Goal: Task Accomplishment & Management: Manage account settings

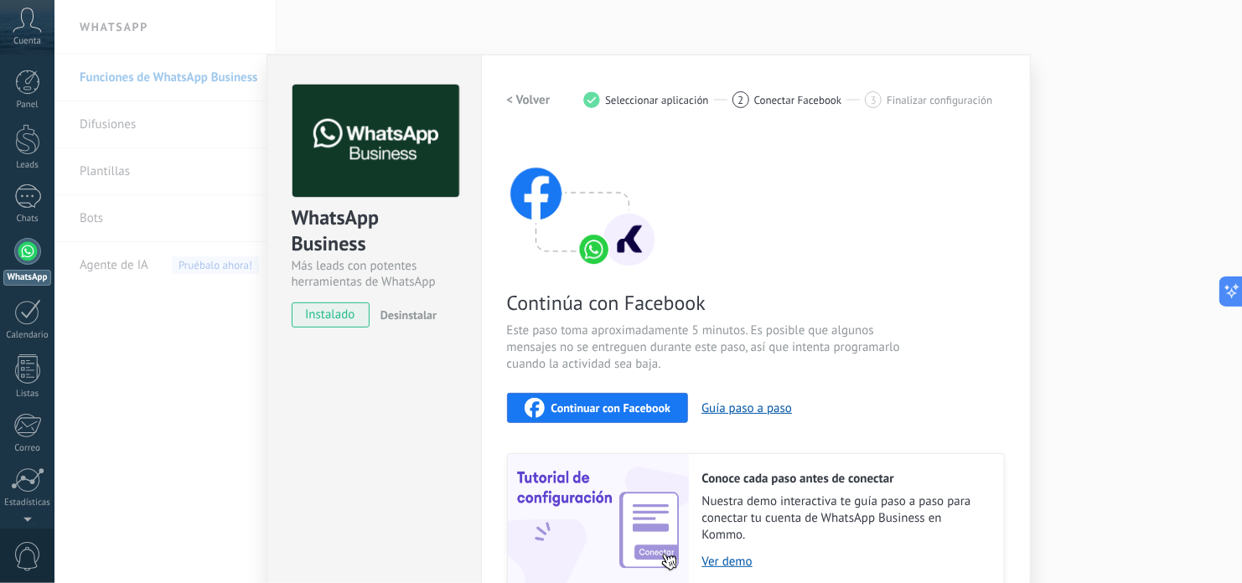
click at [39, 18] on icon at bounding box center [27, 20] width 29 height 25
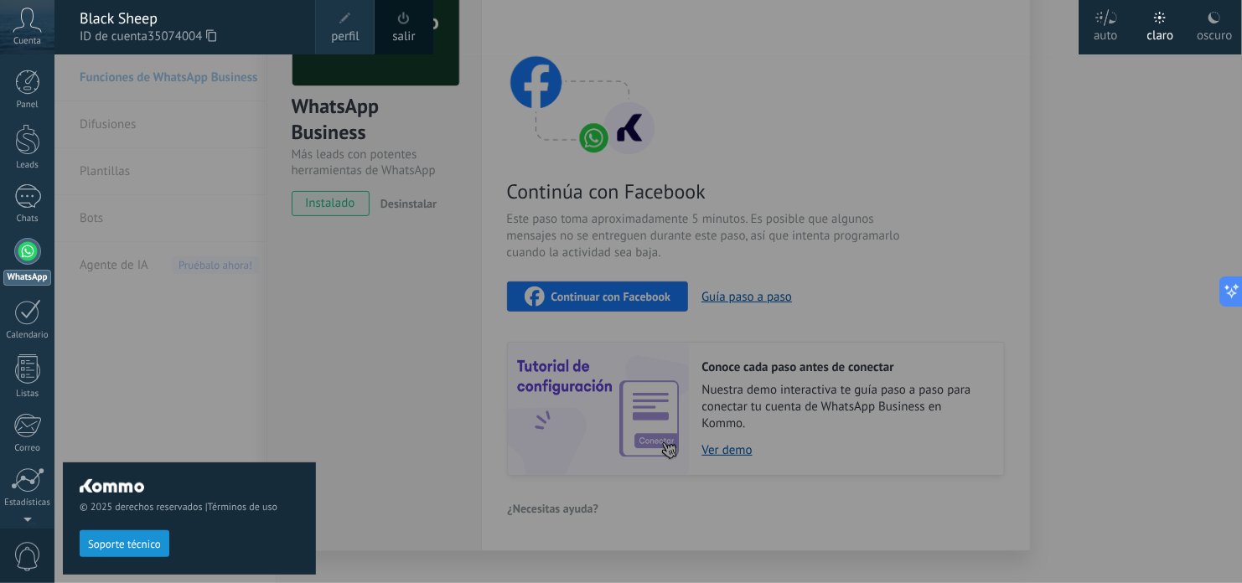
click at [92, 28] on span "ID de cuenta 35074004" at bounding box center [190, 37] width 220 height 18
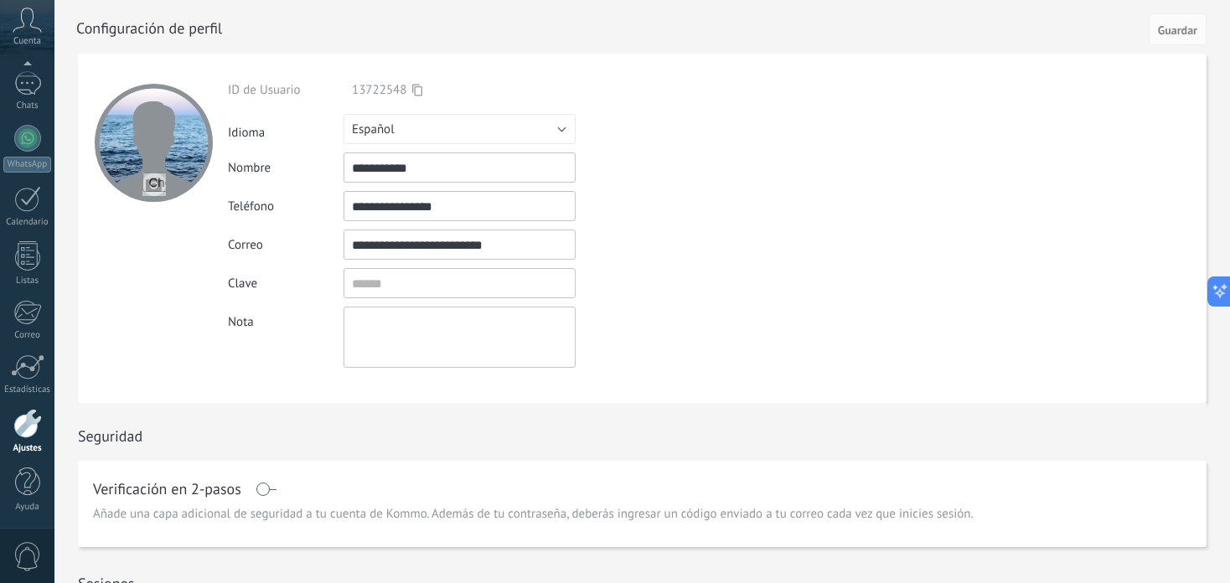
click at [150, 183] on input "file" at bounding box center [153, 184] width 23 height 23
type input "**********"
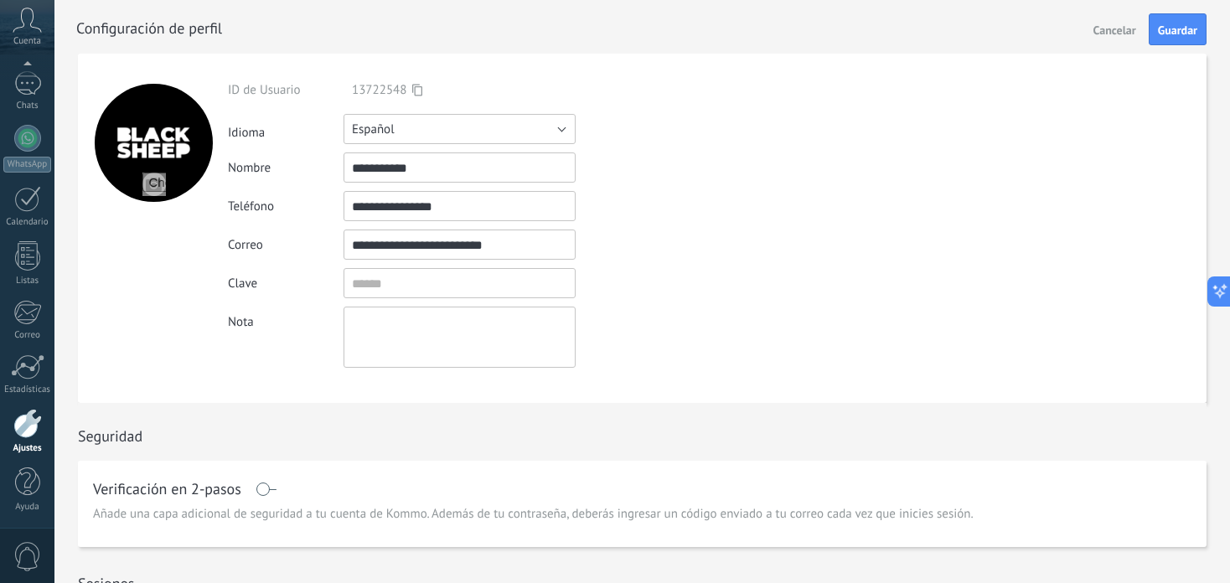
click at [401, 132] on button "Español" at bounding box center [459, 129] width 232 height 30
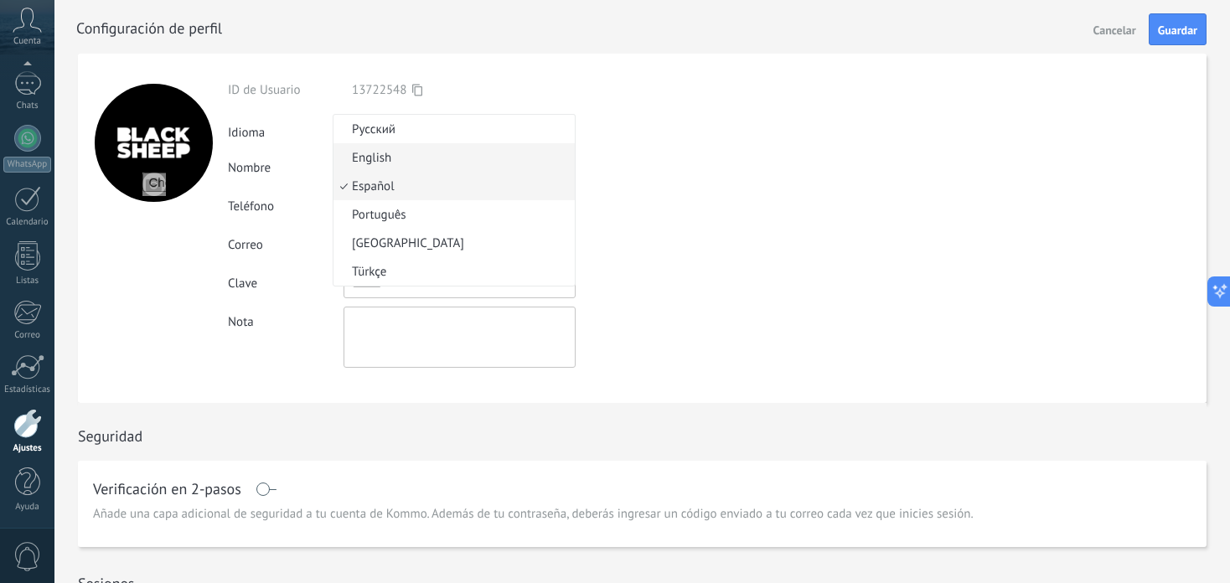
click at [391, 160] on span "English" at bounding box center [451, 158] width 236 height 16
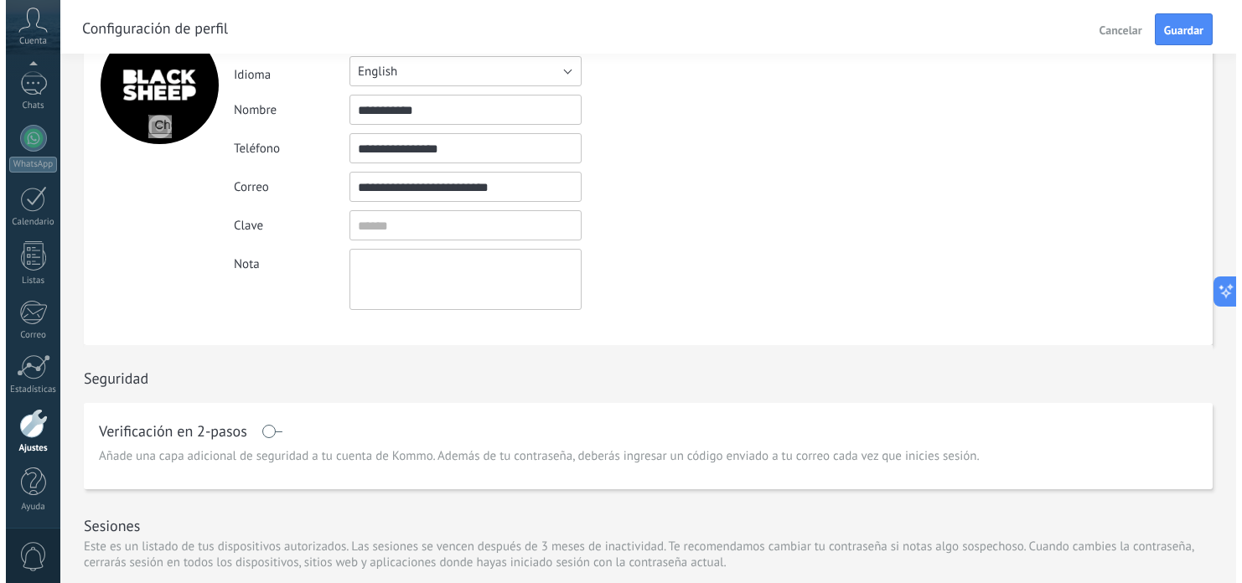
scroll to position [168, 0]
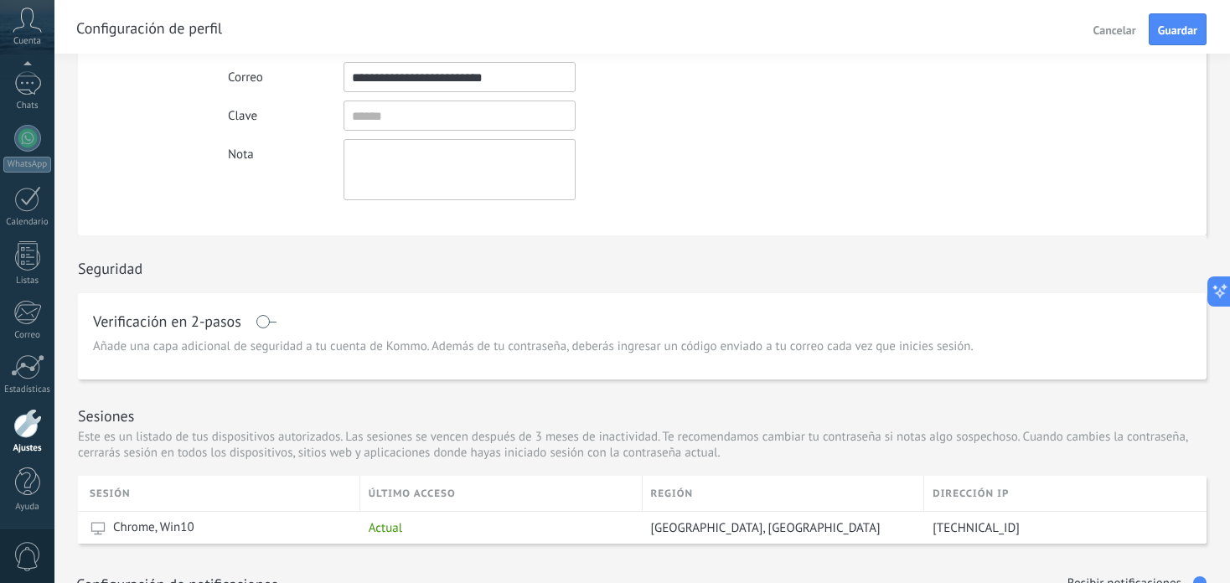
click at [267, 325] on span at bounding box center [266, 321] width 21 height 13
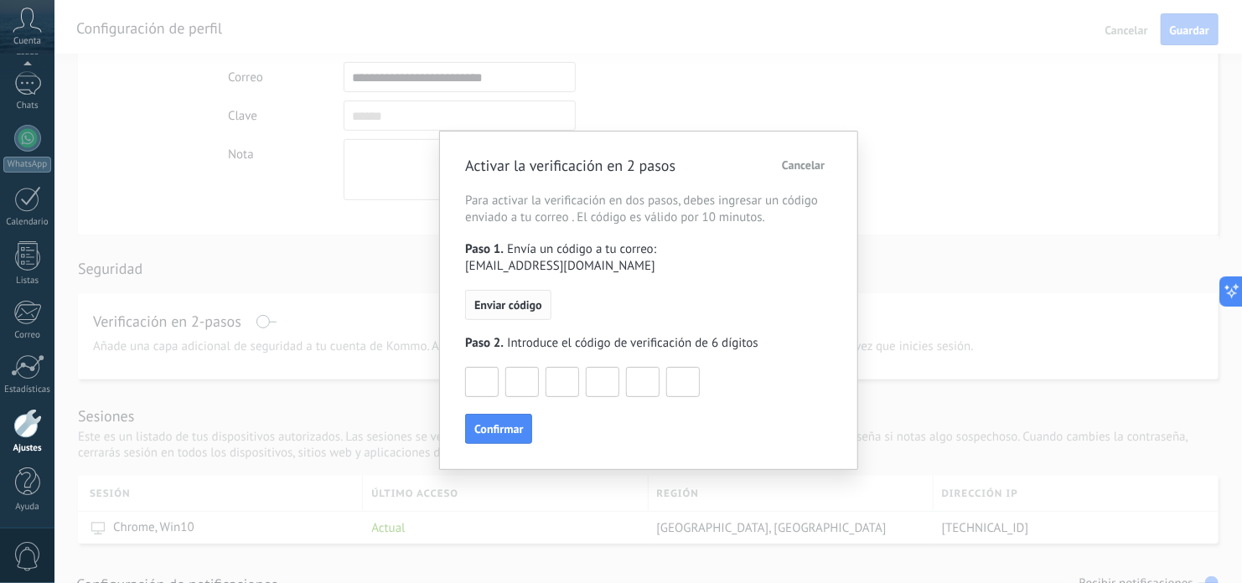
click at [477, 296] on button "Enviar código" at bounding box center [507, 305] width 85 height 30
click at [474, 368] on input at bounding box center [482, 381] width 32 height 27
type input "*"
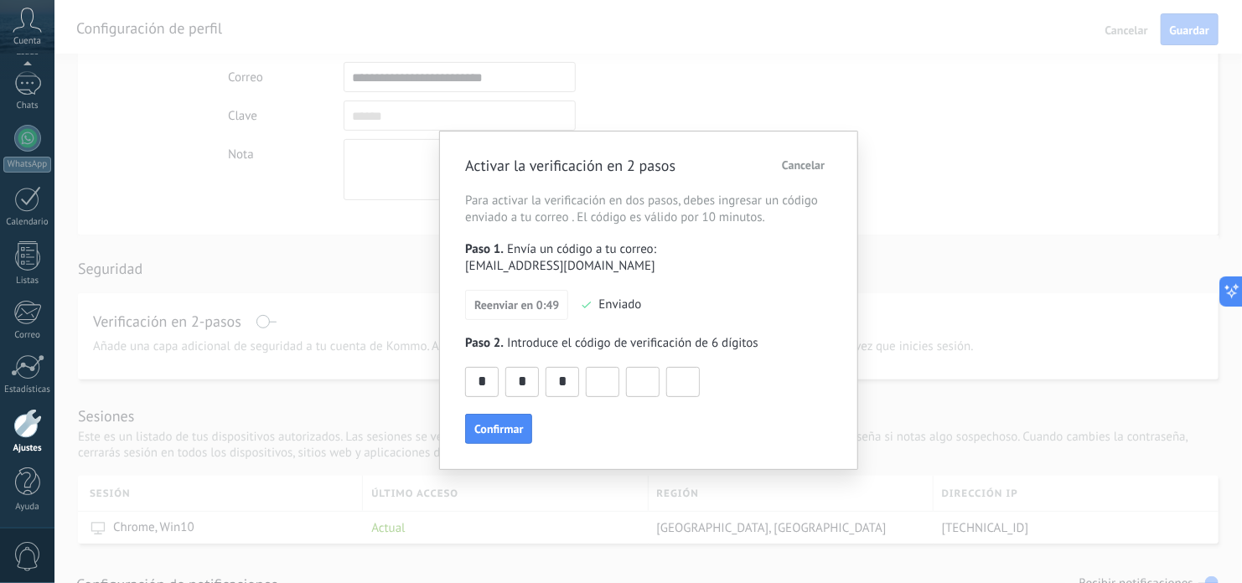
type input "*"
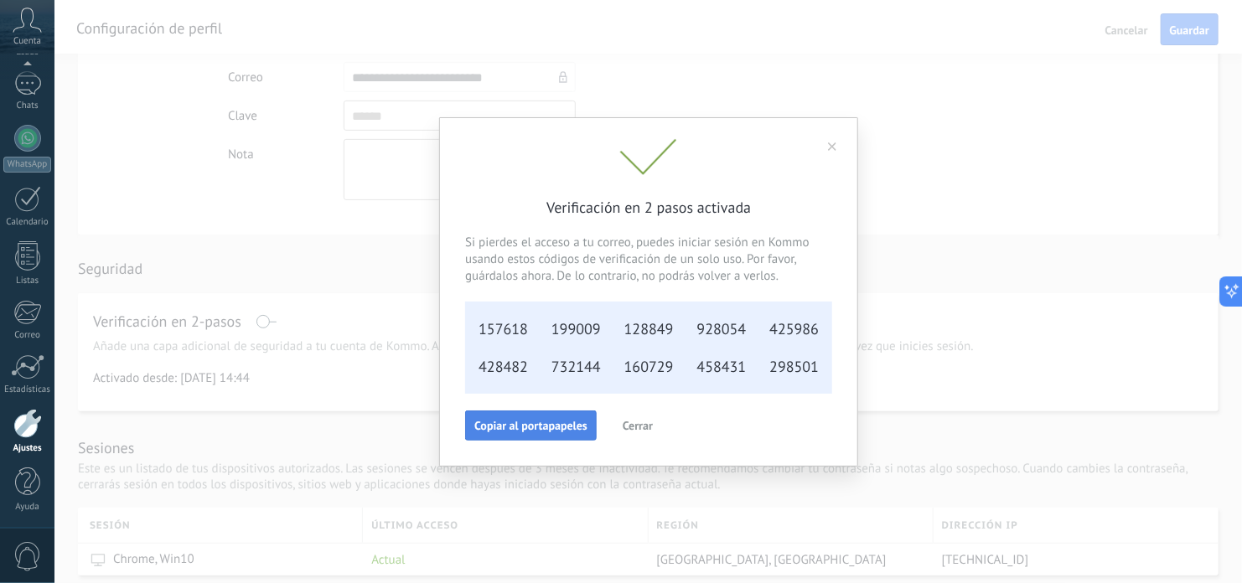
click at [504, 426] on span "Copiar al portapapeles" at bounding box center [530, 426] width 113 height 12
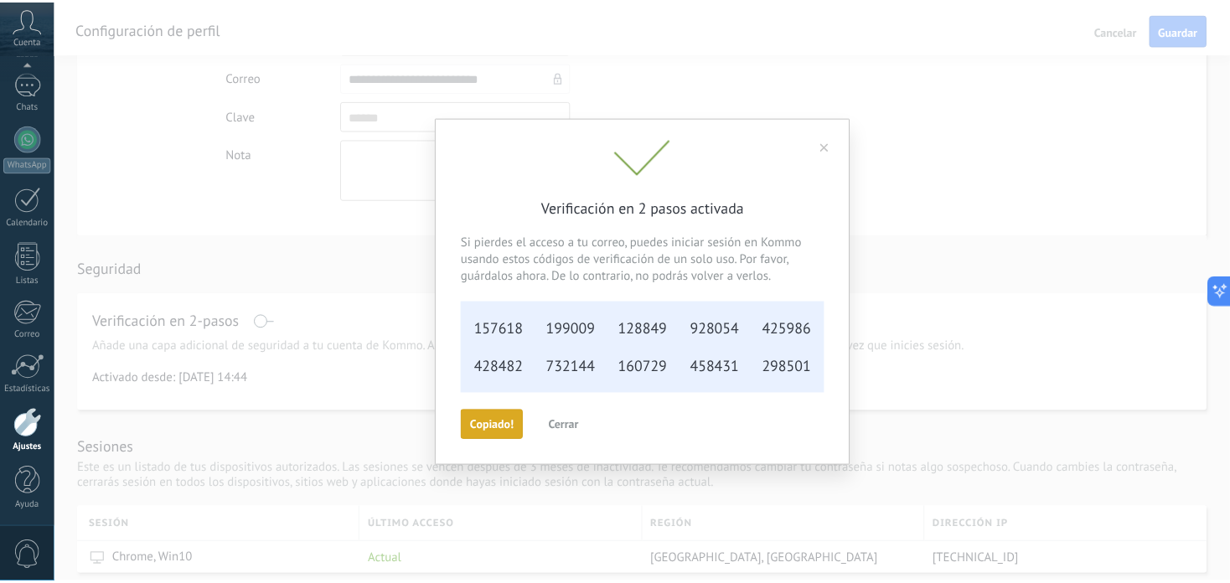
scroll to position [0, 0]
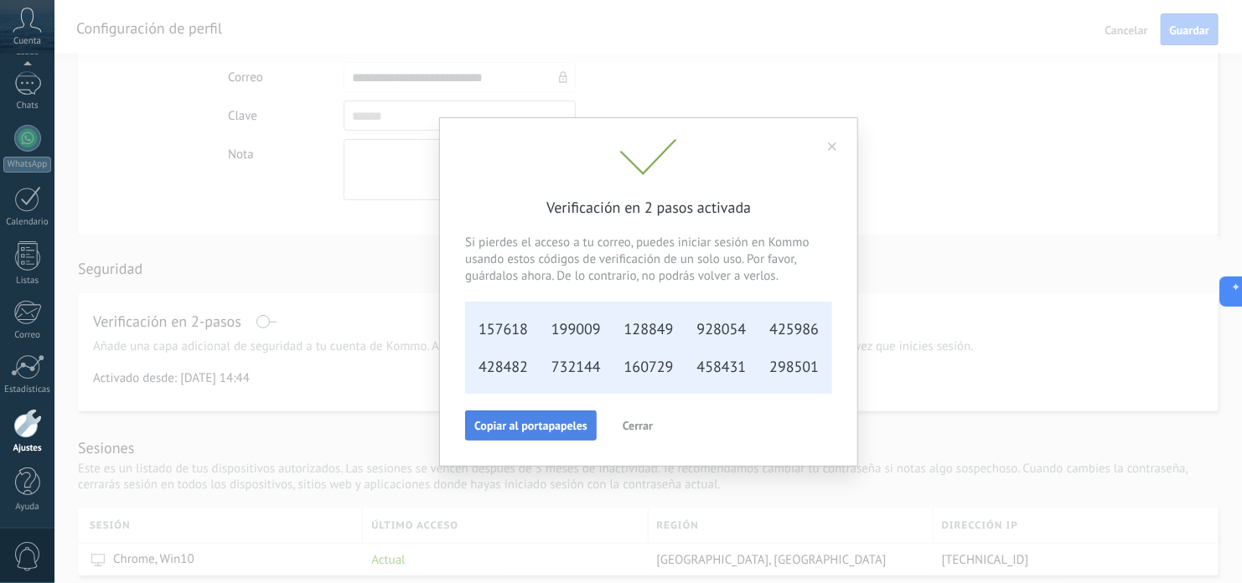
click at [626, 429] on span "Cerrar" at bounding box center [637, 426] width 30 height 12
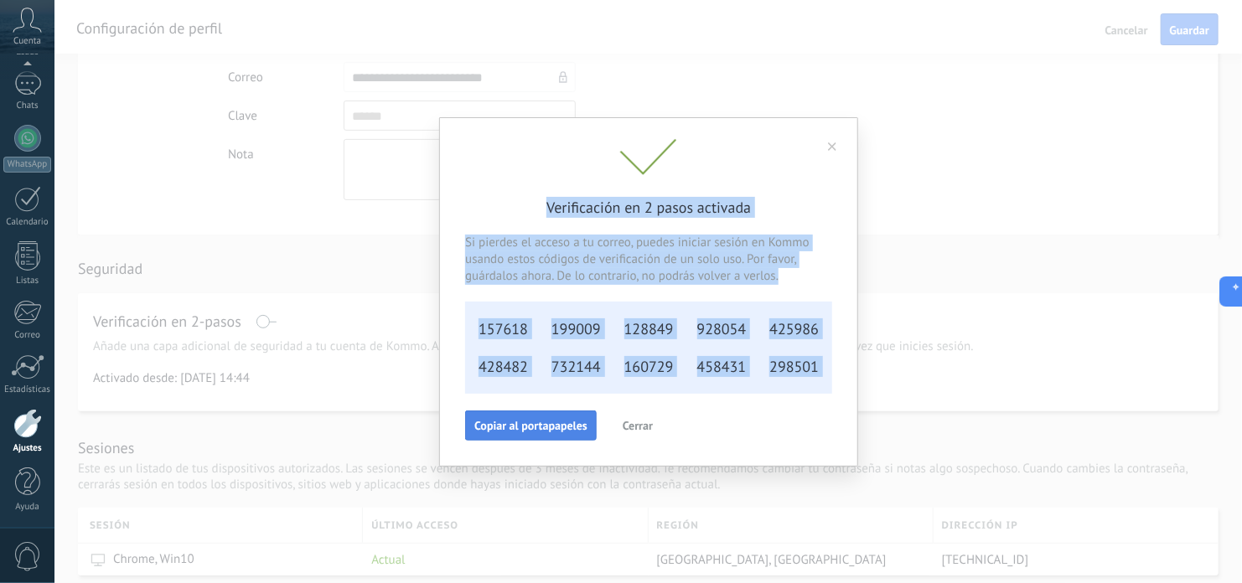
click at [626, 429] on div "Verificación en 2 pasos activada Si pierdes el acceso a tu correo, puedes inici…" at bounding box center [647, 291] width 1187 height 583
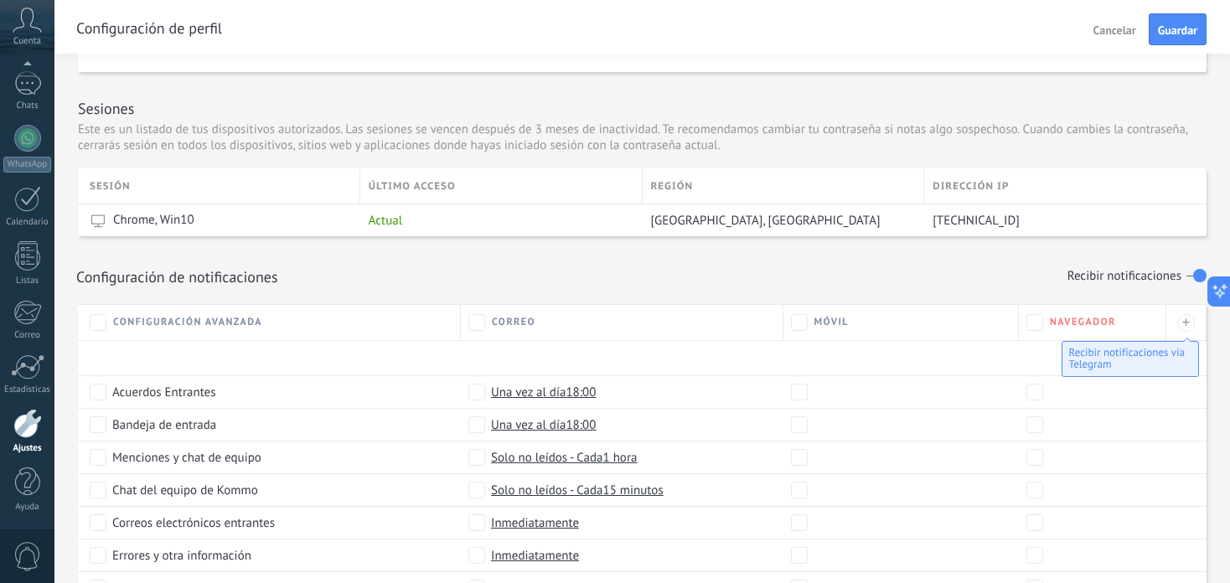
scroll to position [679, 0]
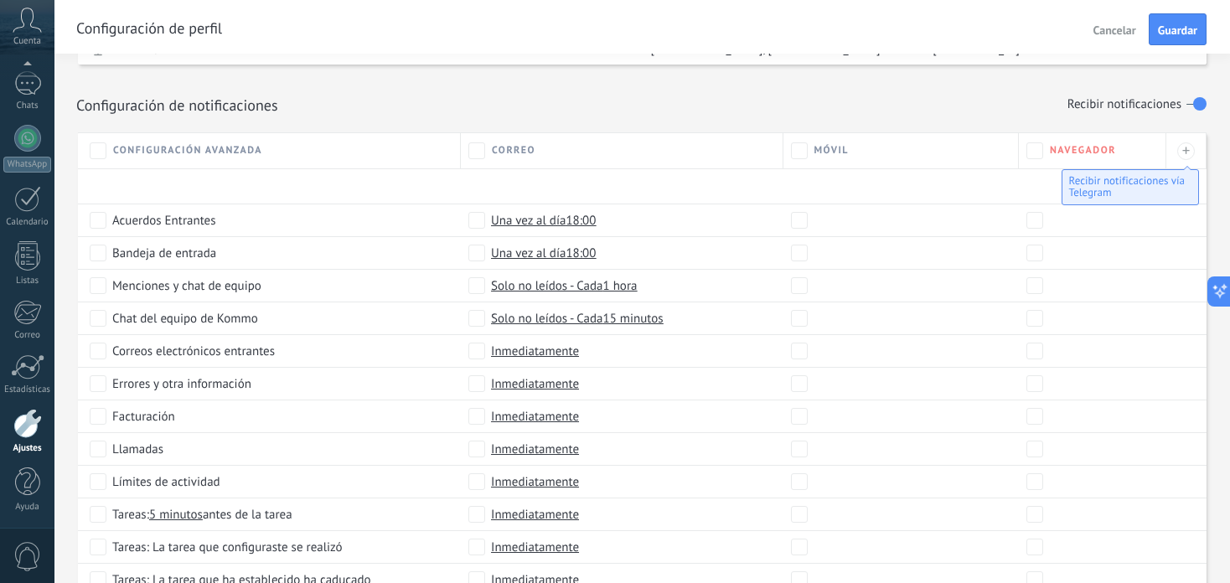
click at [478, 297] on div "Solo no leídos - Cada 1 hora" at bounding box center [622, 286] width 322 height 33
click at [477, 296] on div "Solo no leídos - Cada 1 hora" at bounding box center [622, 286] width 322 height 33
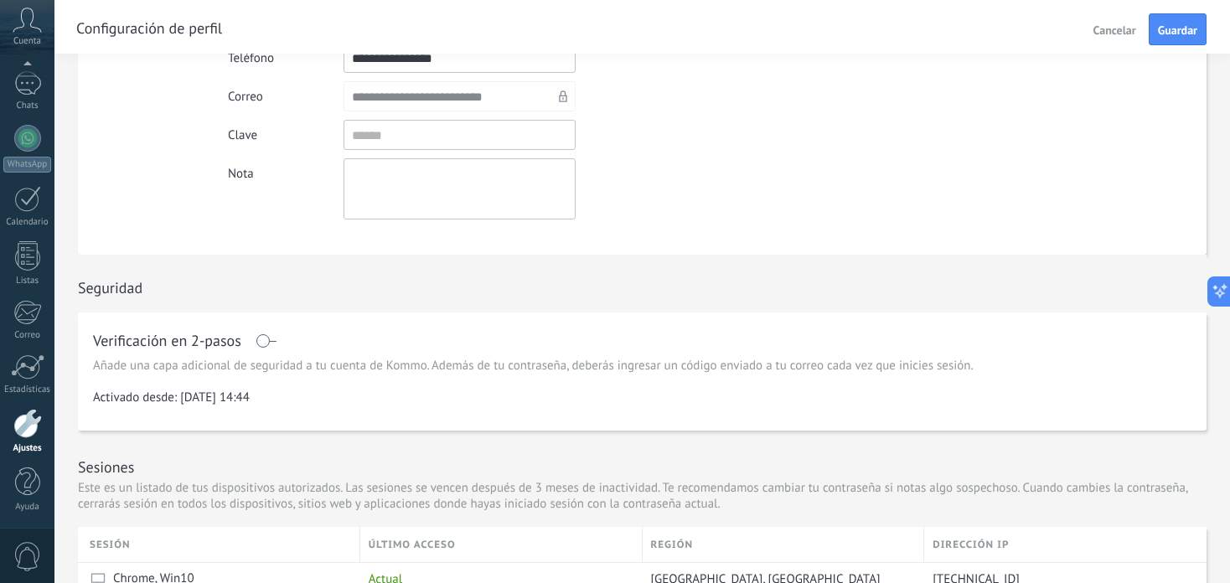
scroll to position [8, 0]
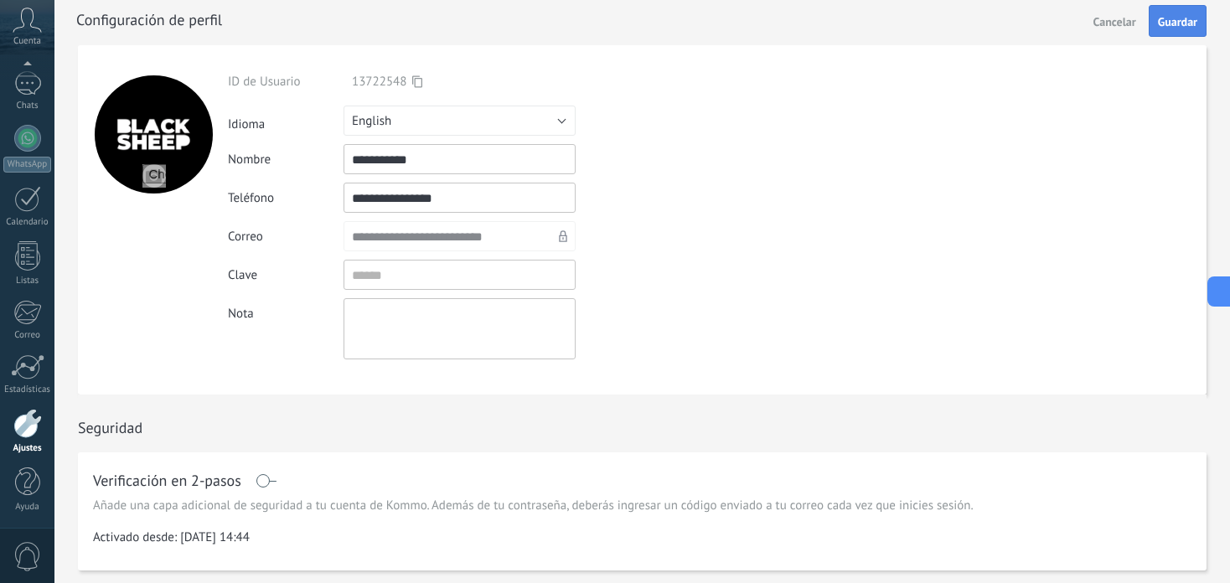
click at [1170, 25] on span "Guardar" at bounding box center [1177, 22] width 39 height 12
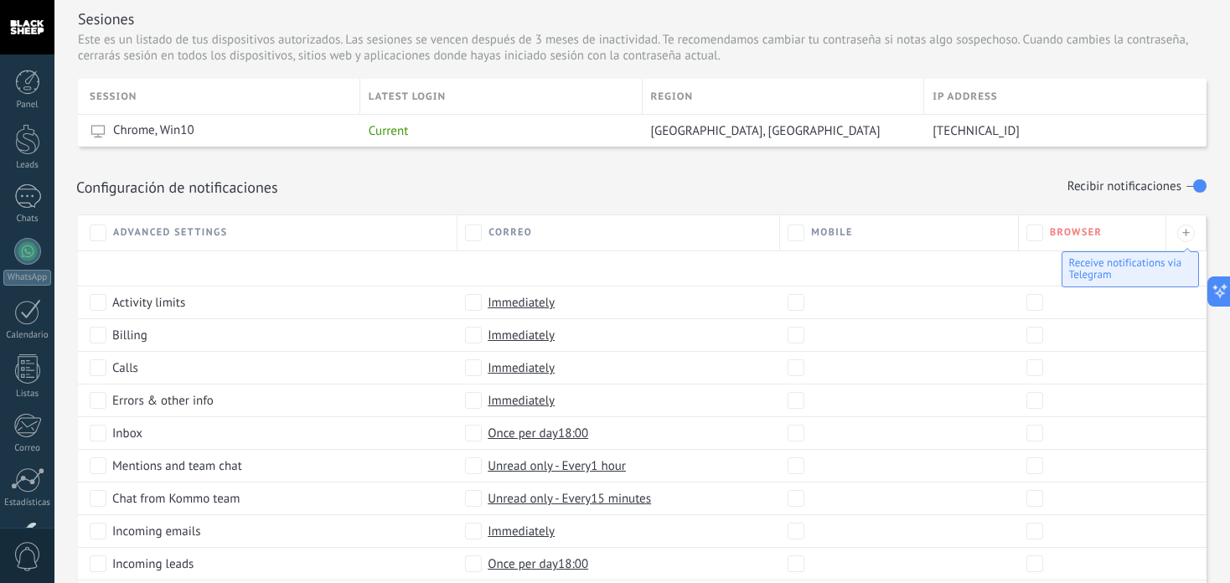
scroll to position [595, 0]
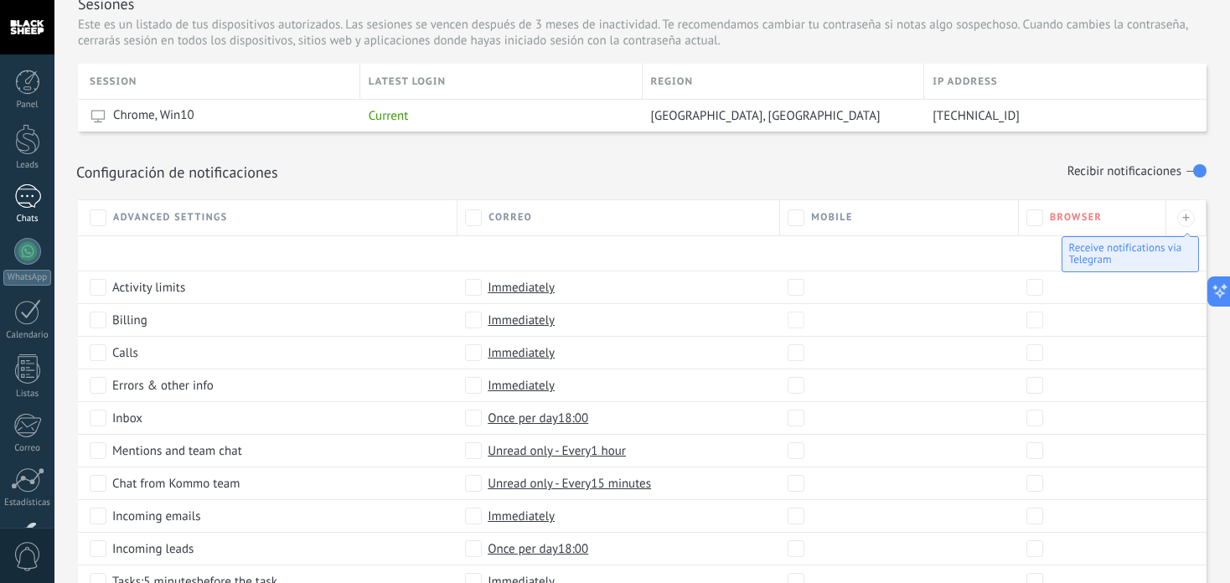
click at [42, 197] on link "Chats" at bounding box center [27, 204] width 54 height 40
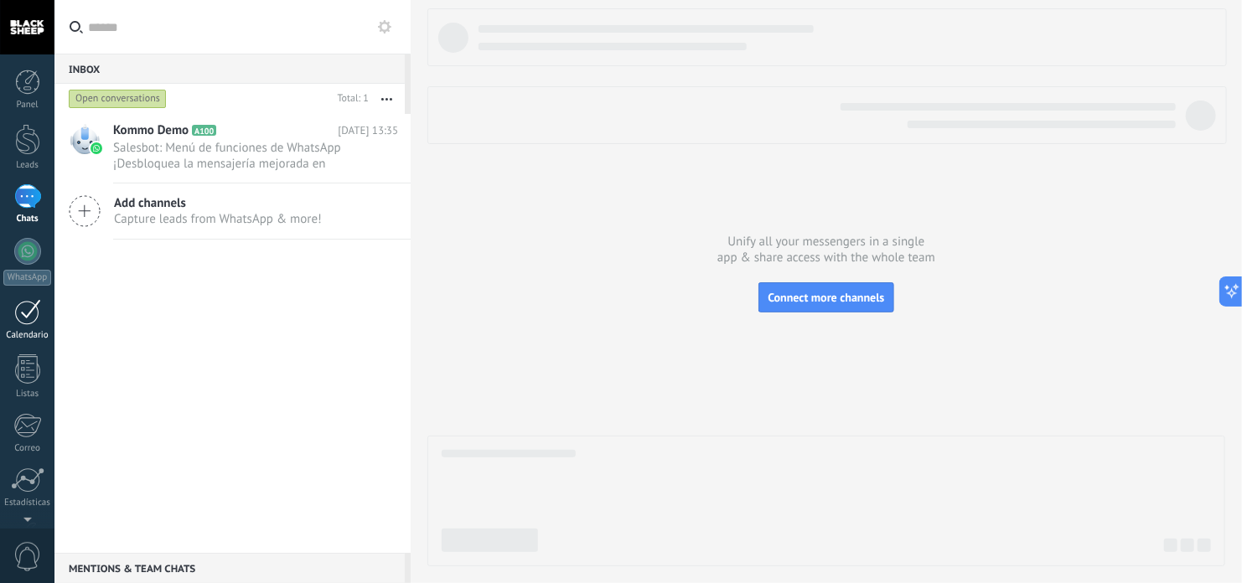
click at [36, 330] on div "Calendario" at bounding box center [27, 335] width 49 height 11
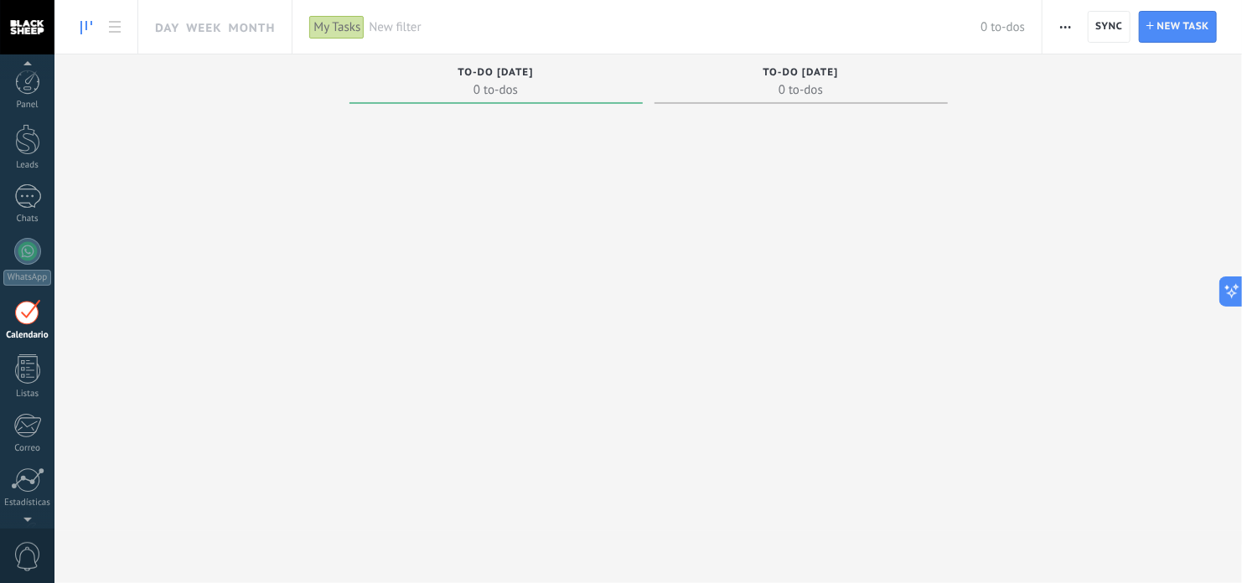
scroll to position [47, 0]
click at [116, 26] on use at bounding box center [115, 27] width 12 height 12
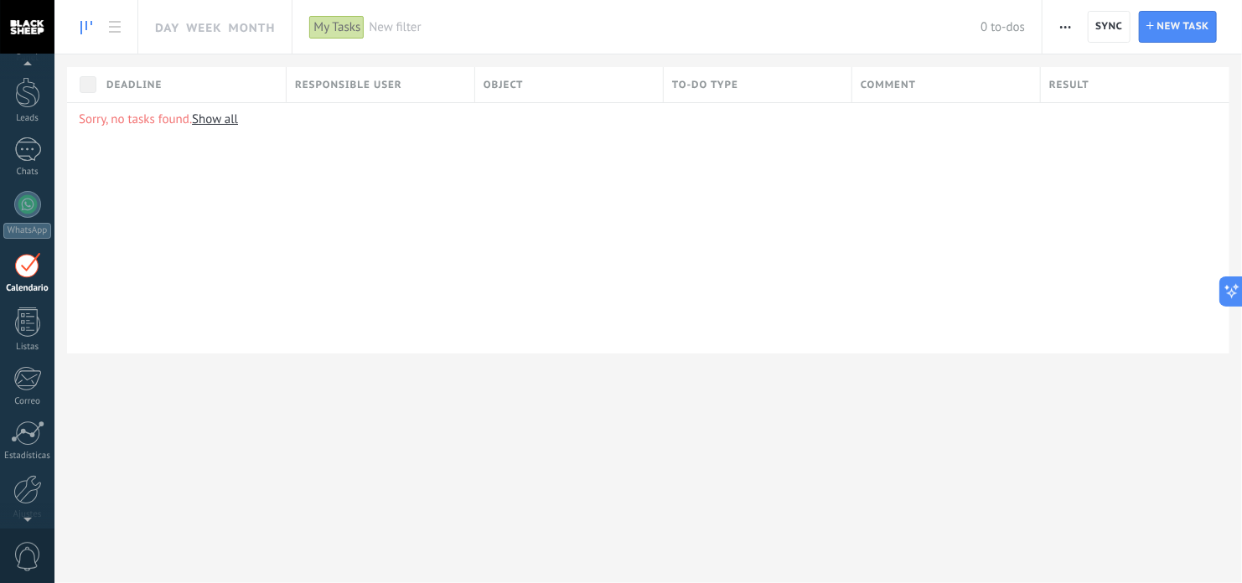
drag, startPoint x: 72, startPoint y: 26, endPoint x: 86, endPoint y: 28, distance: 14.3
click at [86, 28] on use at bounding box center [86, 27] width 12 height 13
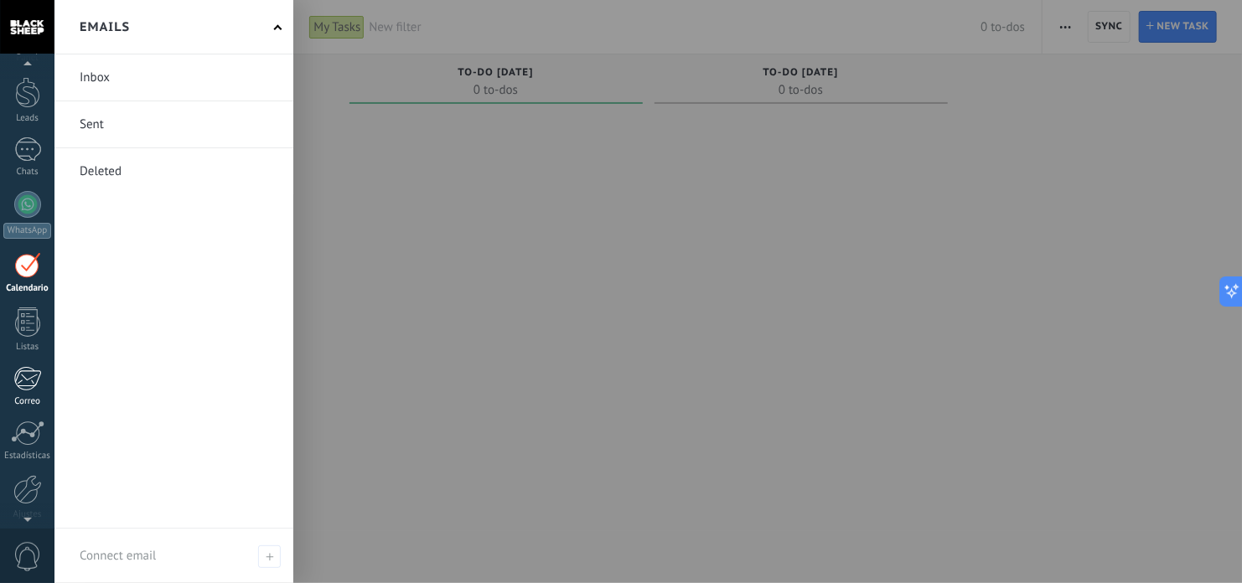
click at [39, 390] on div at bounding box center [27, 378] width 28 height 25
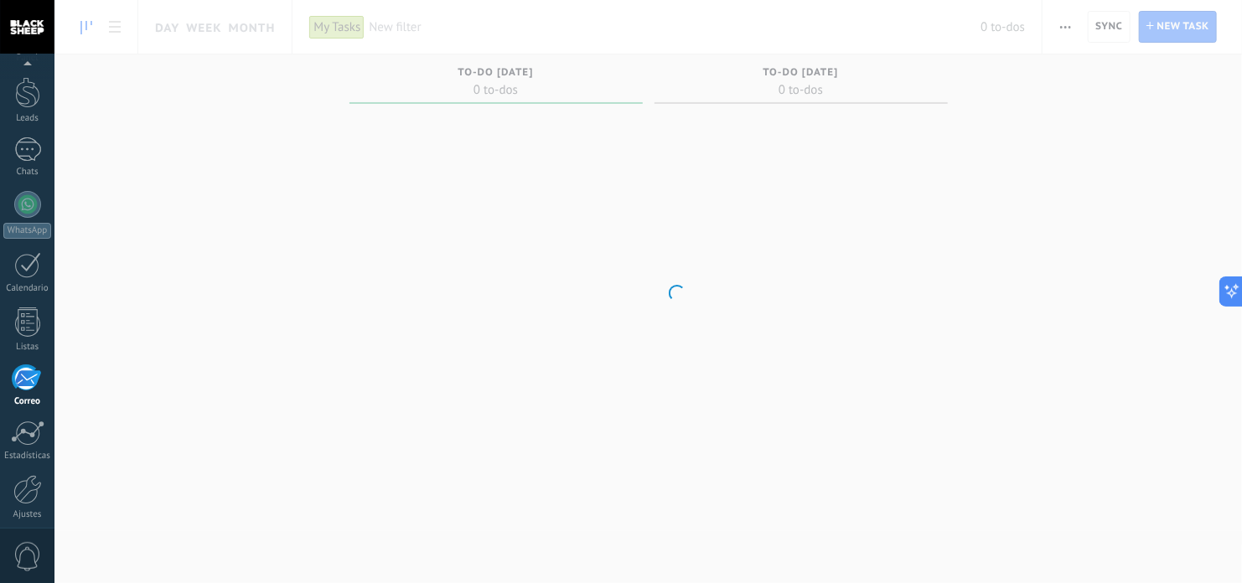
scroll to position [113, 0]
